Goal: Navigation & Orientation: Find specific page/section

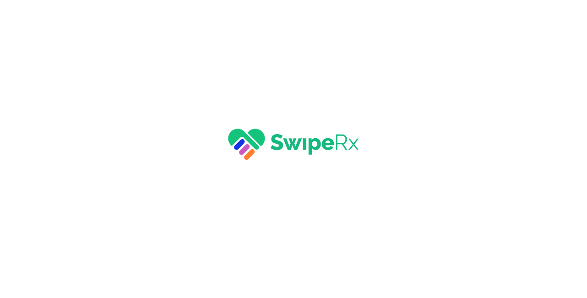
drag, startPoint x: 233, startPoint y: 70, endPoint x: 211, endPoint y: 80, distance: 24.2
click at [232, 70] on div at bounding box center [293, 149] width 587 height 298
